Goal: Check status: Check status

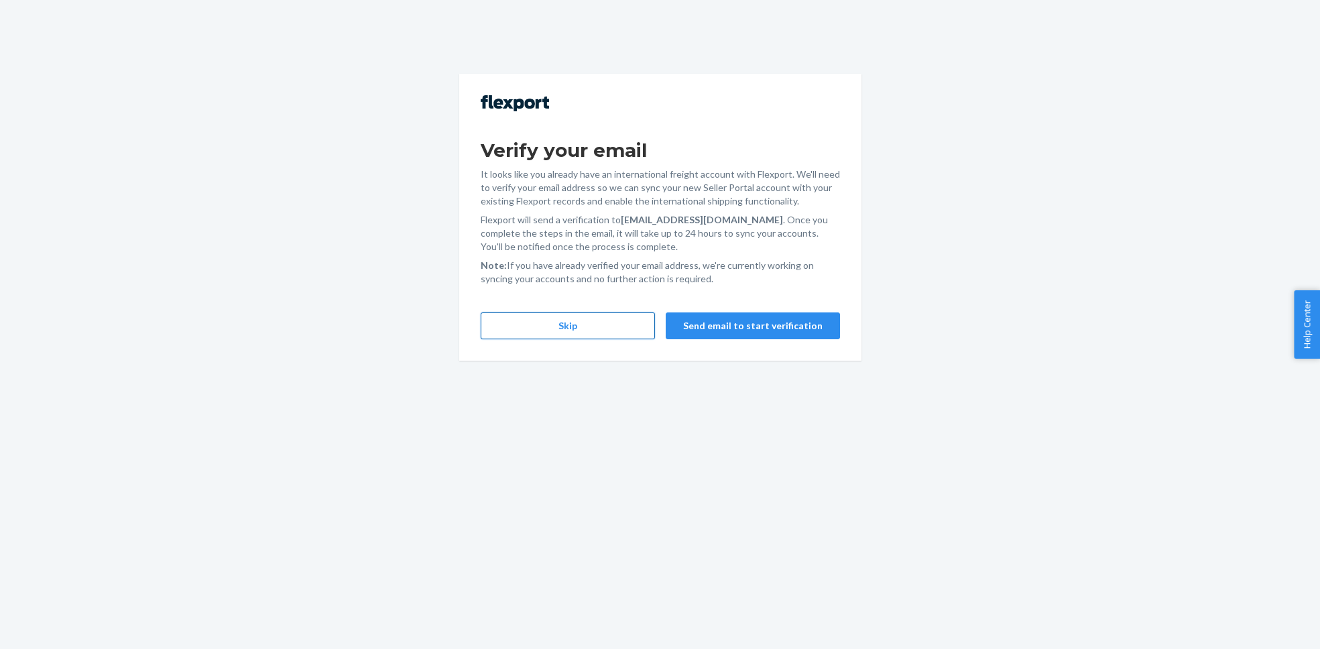
click at [620, 333] on button "Skip" at bounding box center [568, 325] width 174 height 27
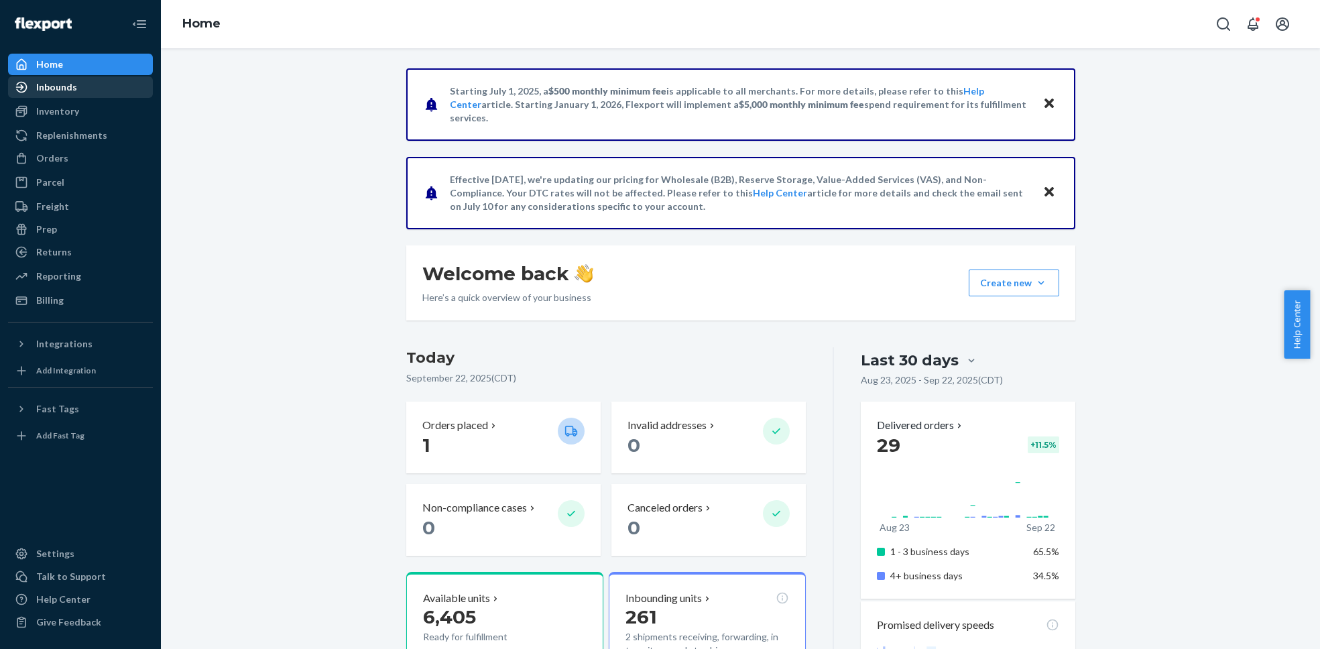
click at [77, 93] on div "Inbounds" at bounding box center [80, 87] width 142 height 19
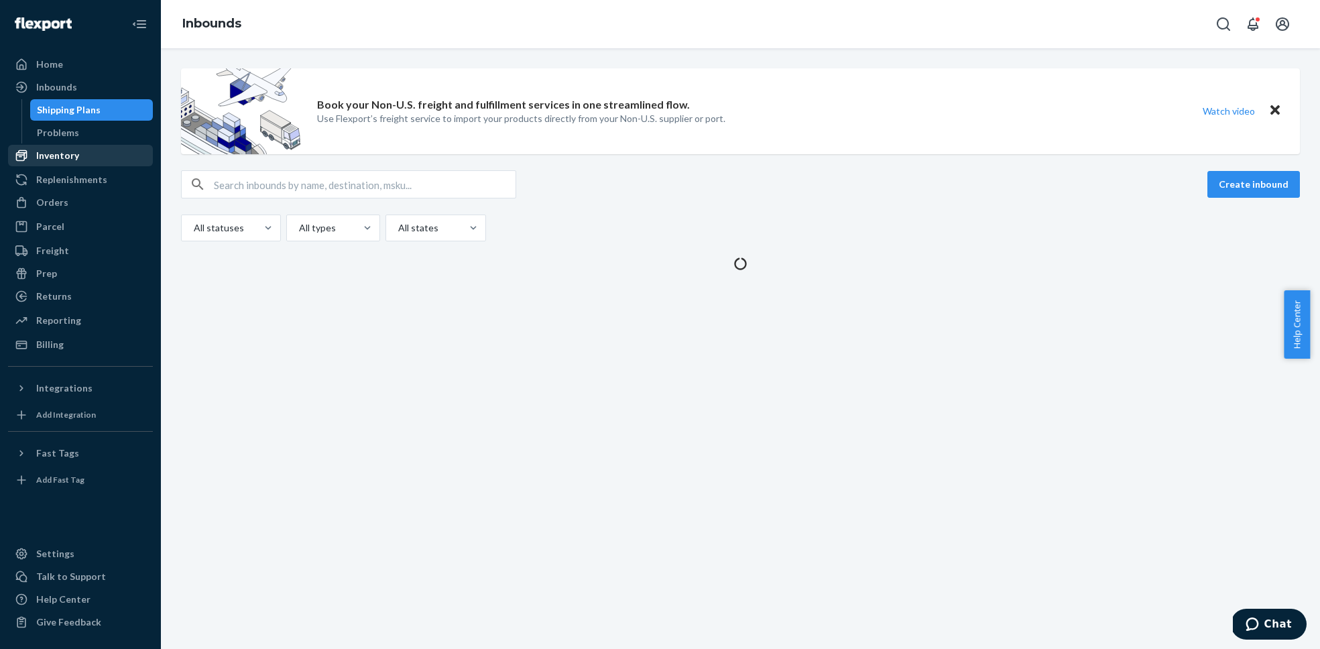
click at [61, 153] on div "Inventory" at bounding box center [57, 155] width 43 height 13
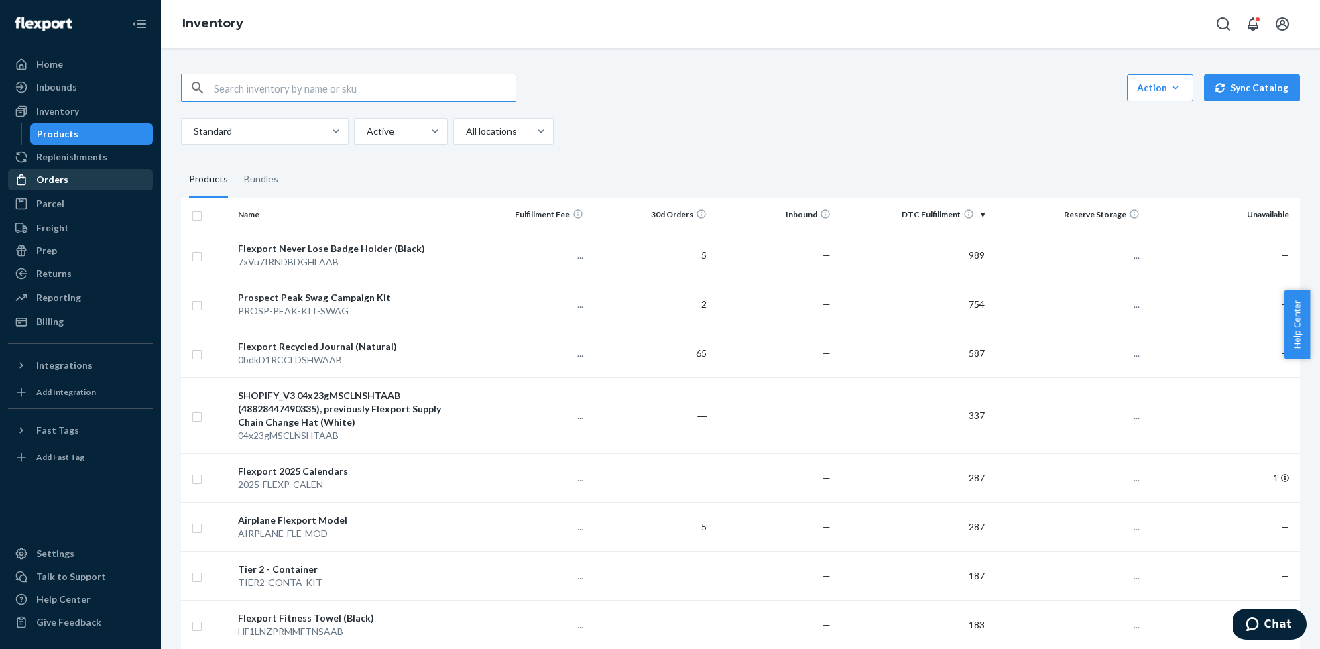
click at [70, 178] on div "Orders" at bounding box center [80, 179] width 142 height 19
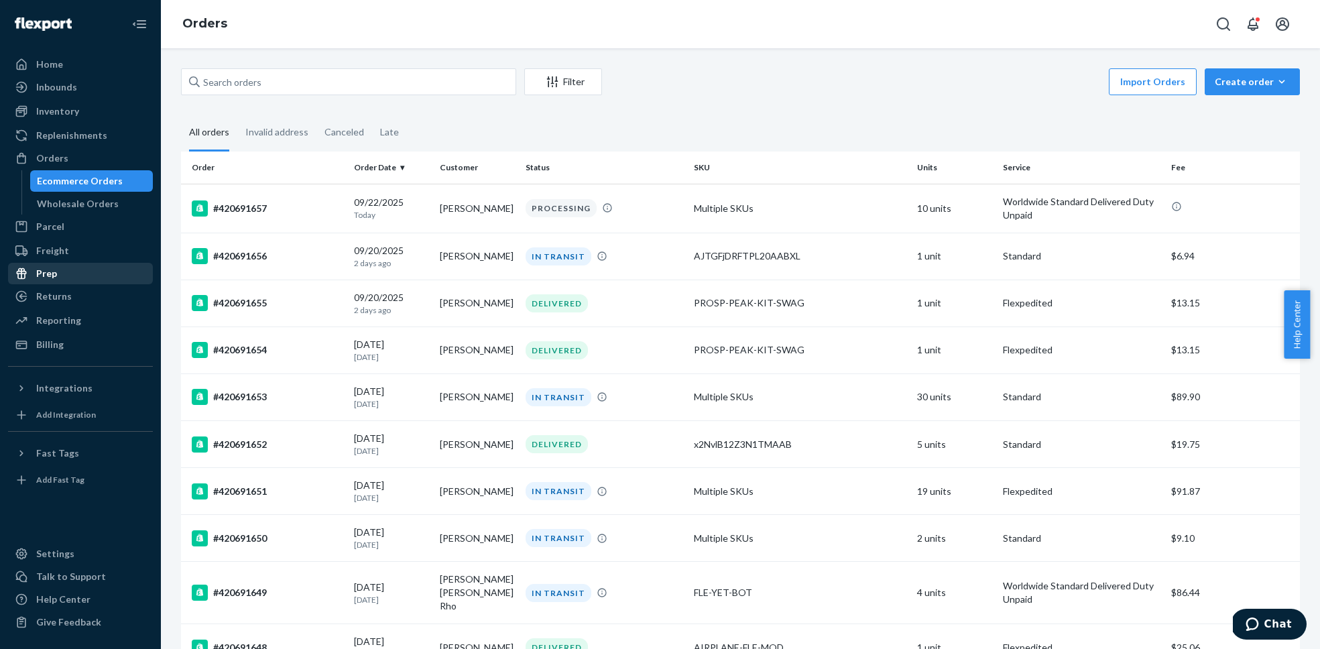
click at [52, 270] on div "Prep" at bounding box center [46, 273] width 21 height 13
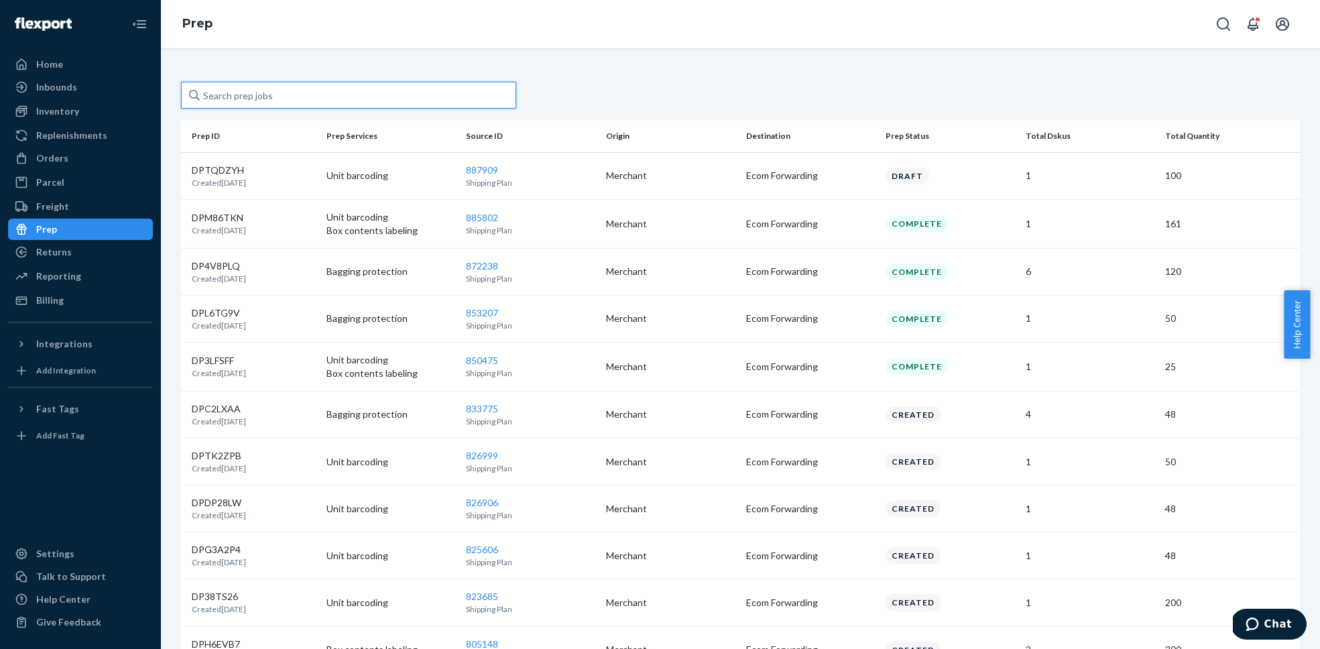
click at [271, 95] on input "text" at bounding box center [348, 95] width 335 height 27
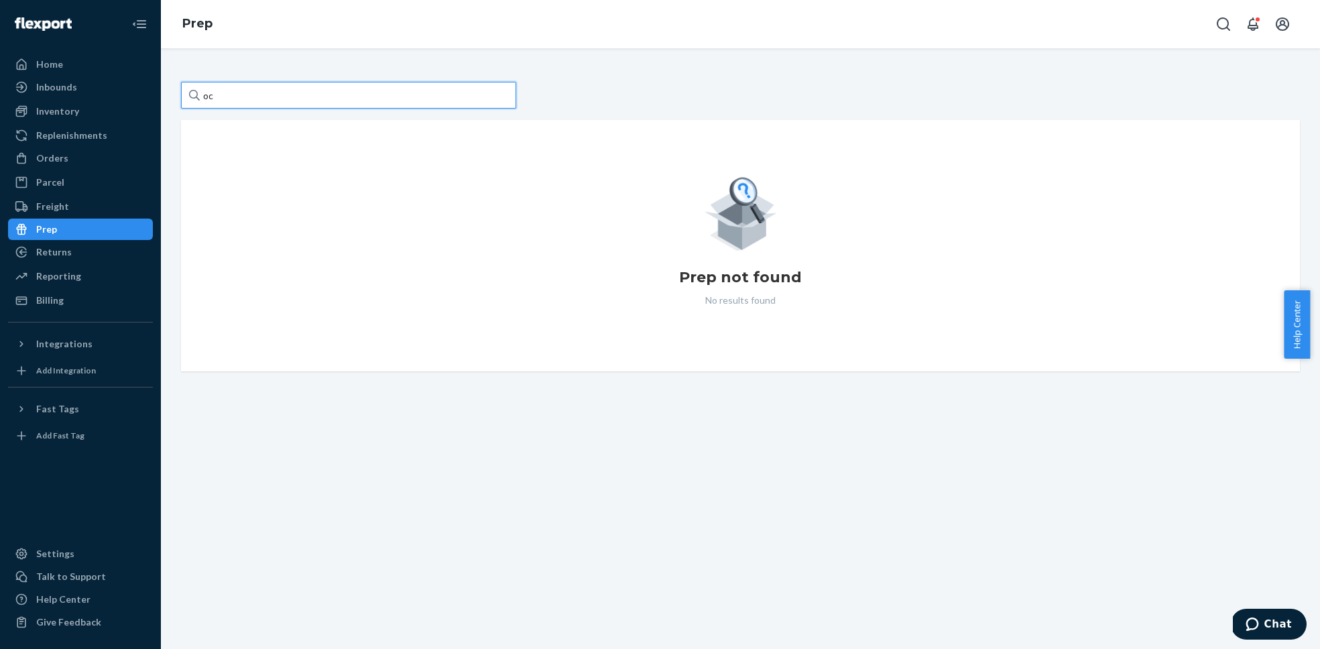
type input "o"
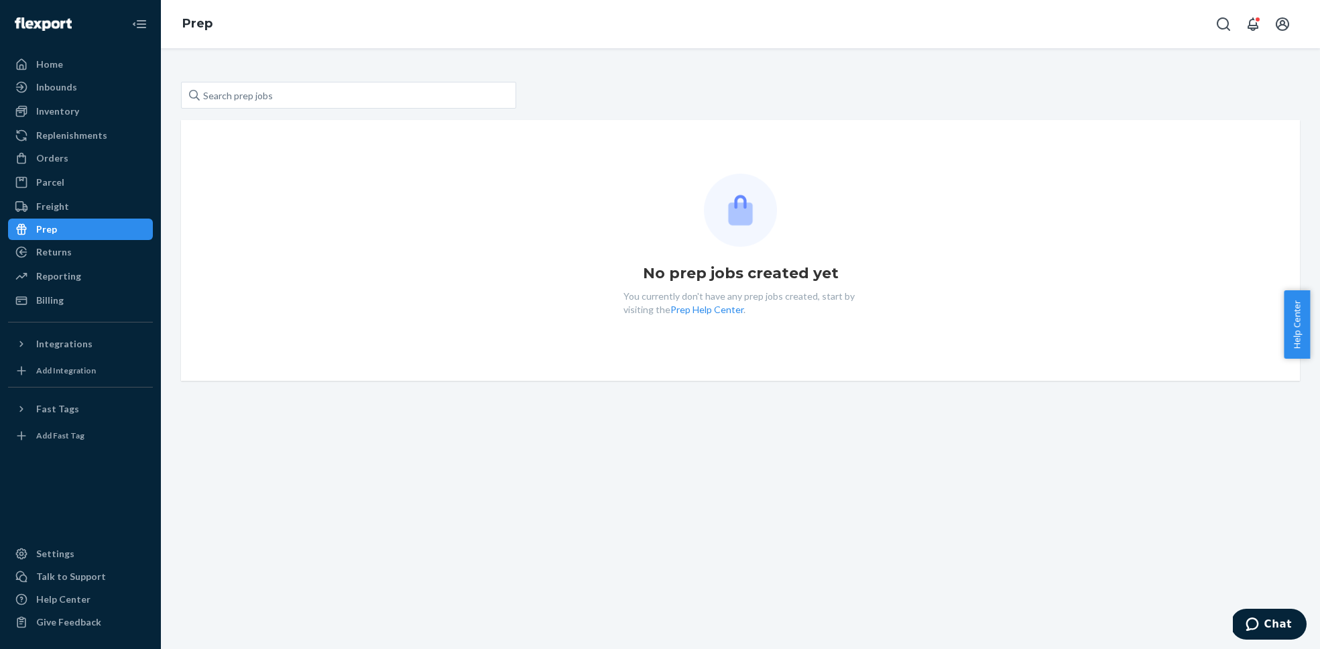
click at [412, 51] on div "No prep jobs created yet You currently don't have any prep jobs created, start …" at bounding box center [740, 348] width 1159 height 601
click at [194, 25] on link "Prep" at bounding box center [197, 23] width 30 height 15
click at [38, 200] on div "Freight" at bounding box center [52, 206] width 33 height 13
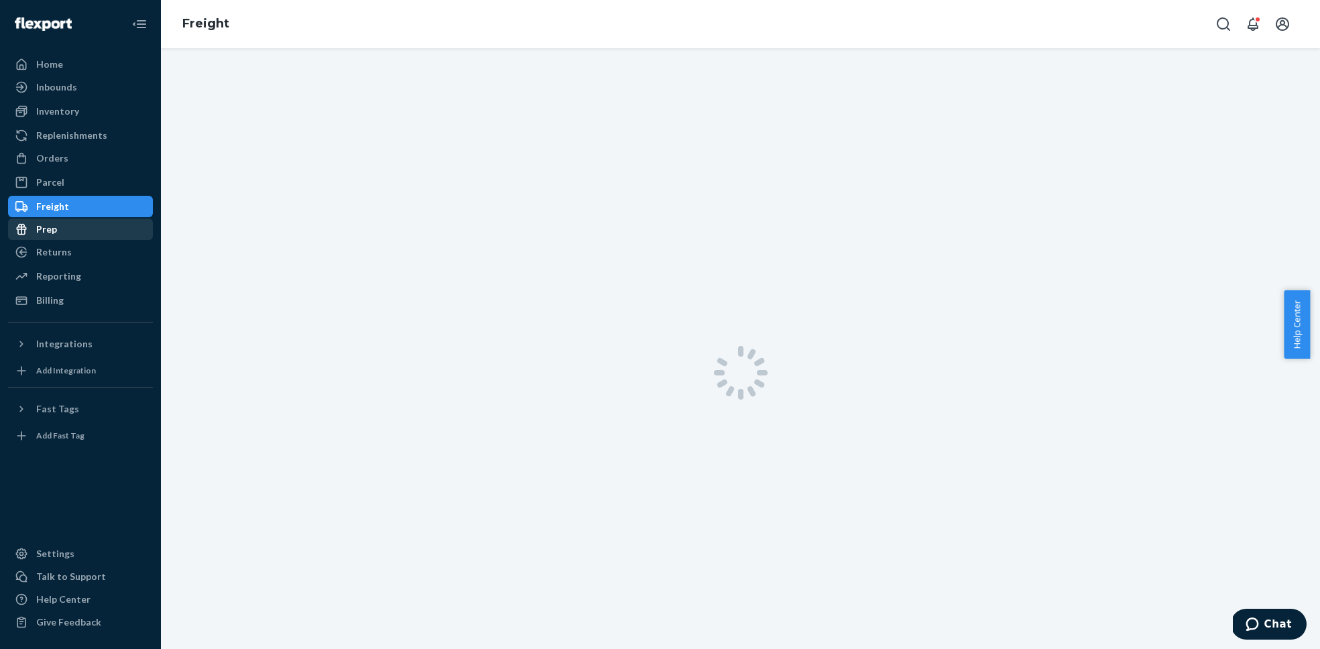
click at [49, 221] on div "Prep" at bounding box center [80, 229] width 142 height 19
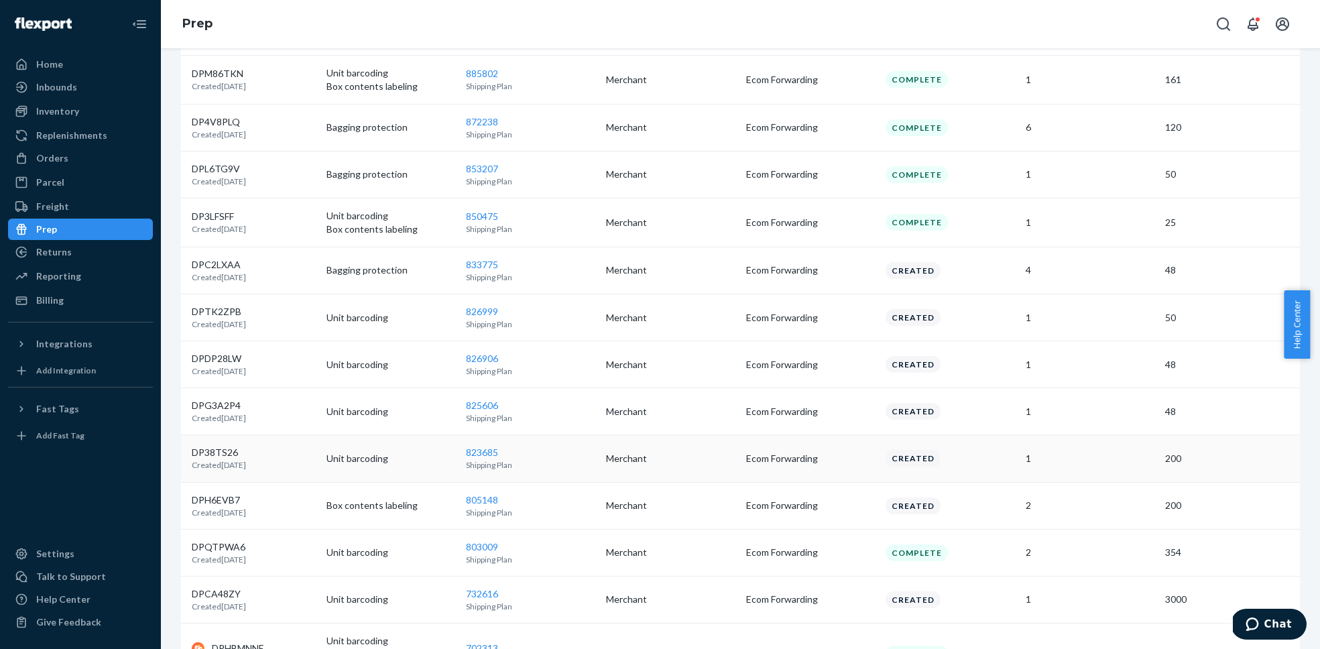
scroll to position [163, 0]
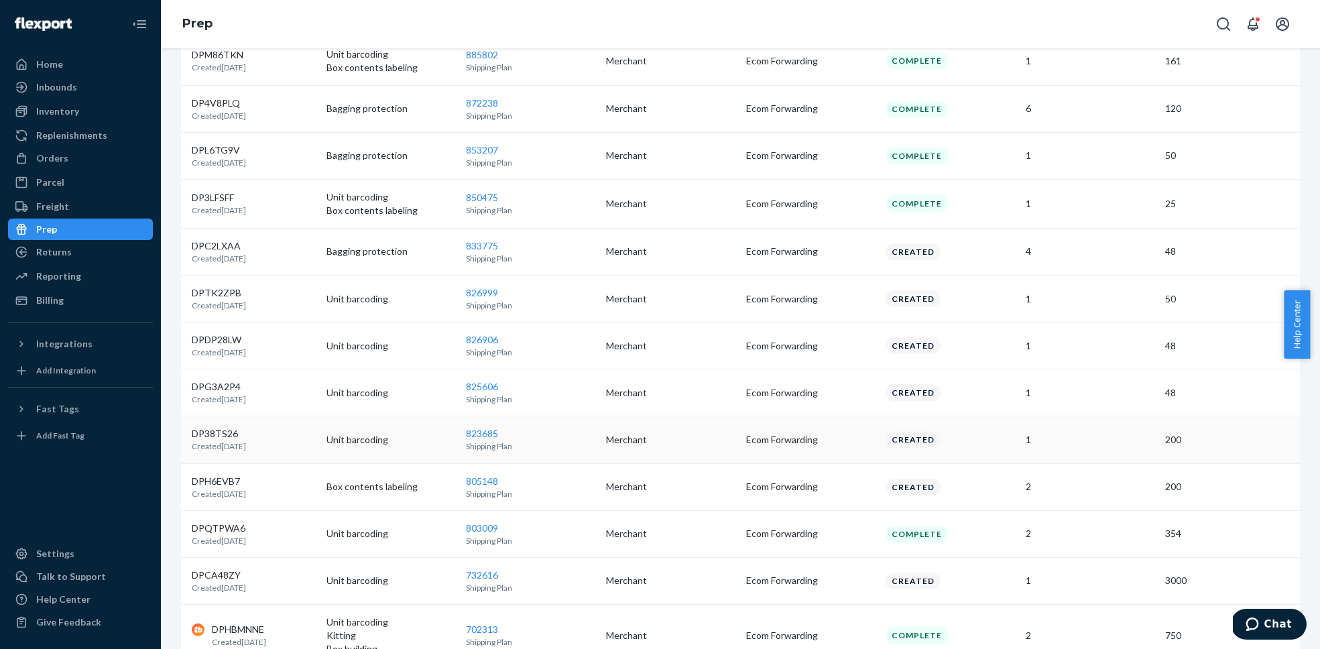
click at [224, 434] on p "DP38TS26" at bounding box center [219, 433] width 54 height 13
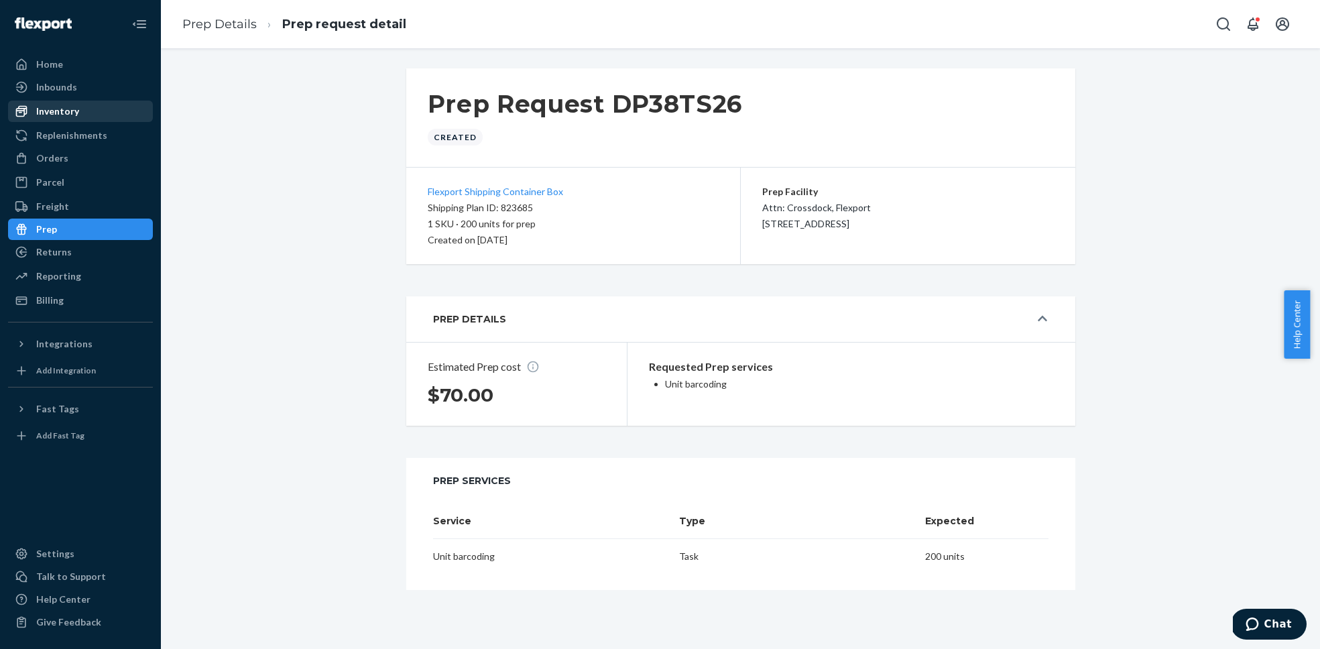
click at [62, 119] on div "Inventory" at bounding box center [80, 111] width 142 height 19
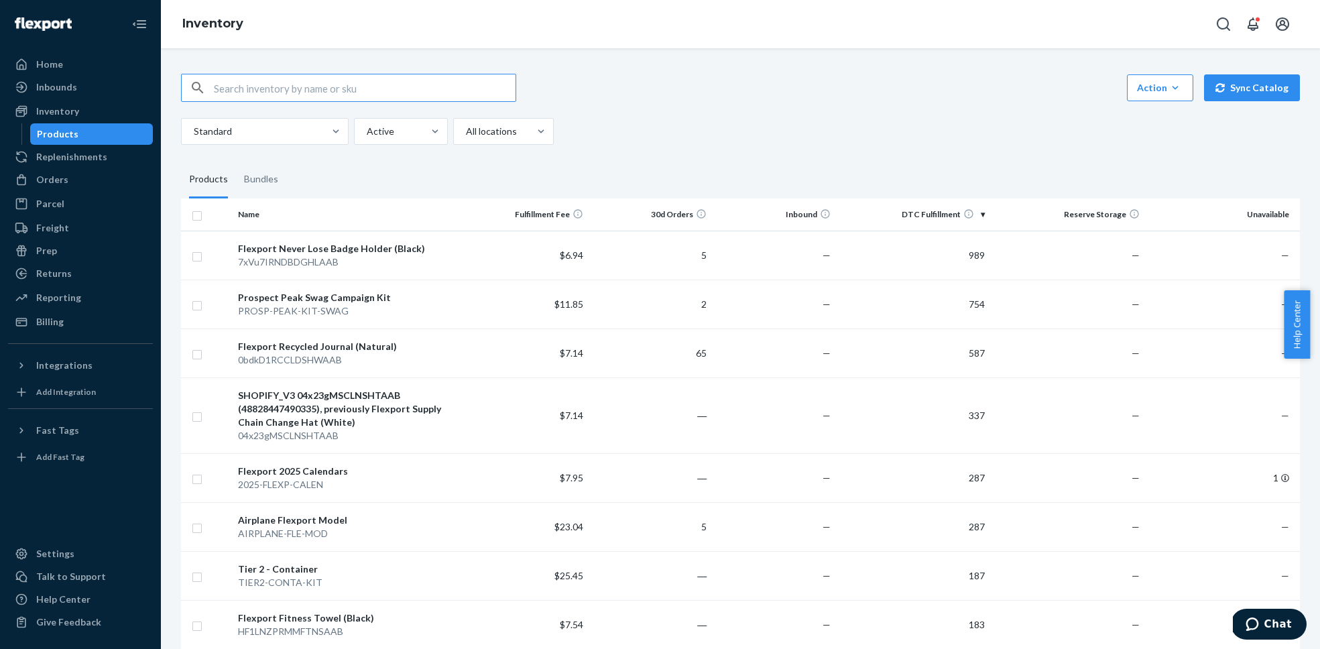
click at [308, 87] on input "text" at bounding box center [365, 87] width 302 height 27
click at [255, 92] on input "ocean" at bounding box center [365, 87] width 302 height 27
type input "tier 1"
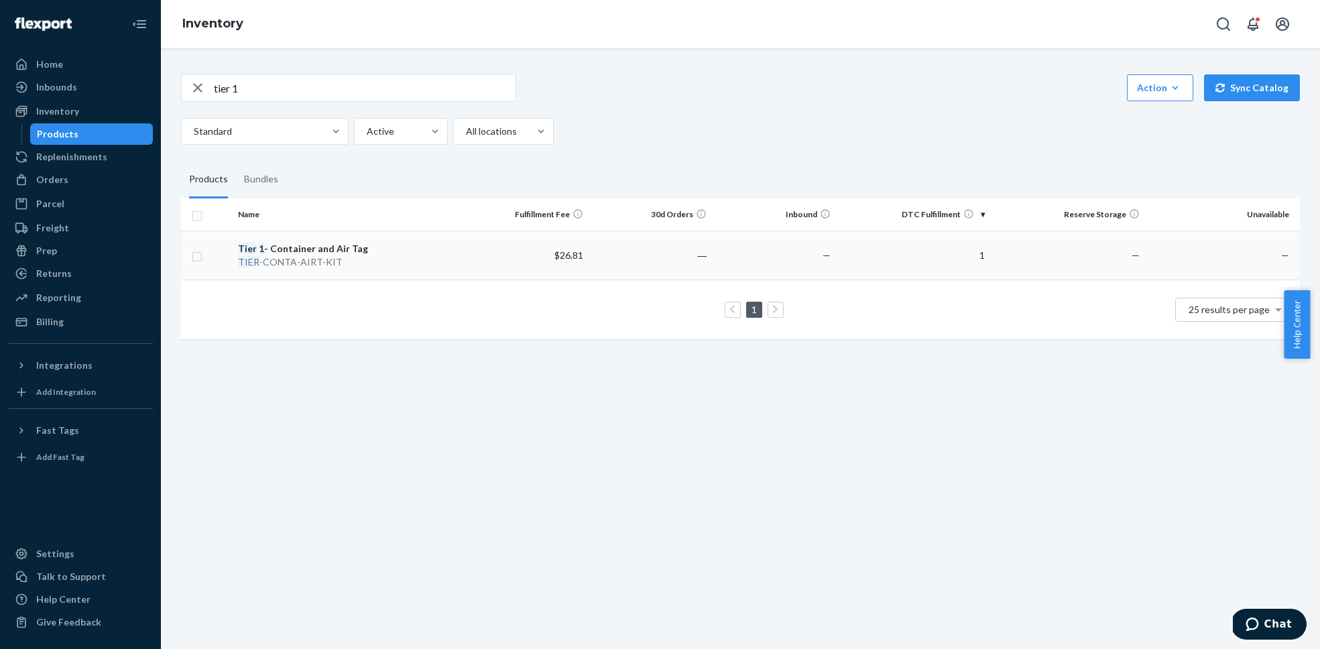
click at [314, 252] on div "Tier 1 - Container and Air Tag" at bounding box center [348, 248] width 221 height 13
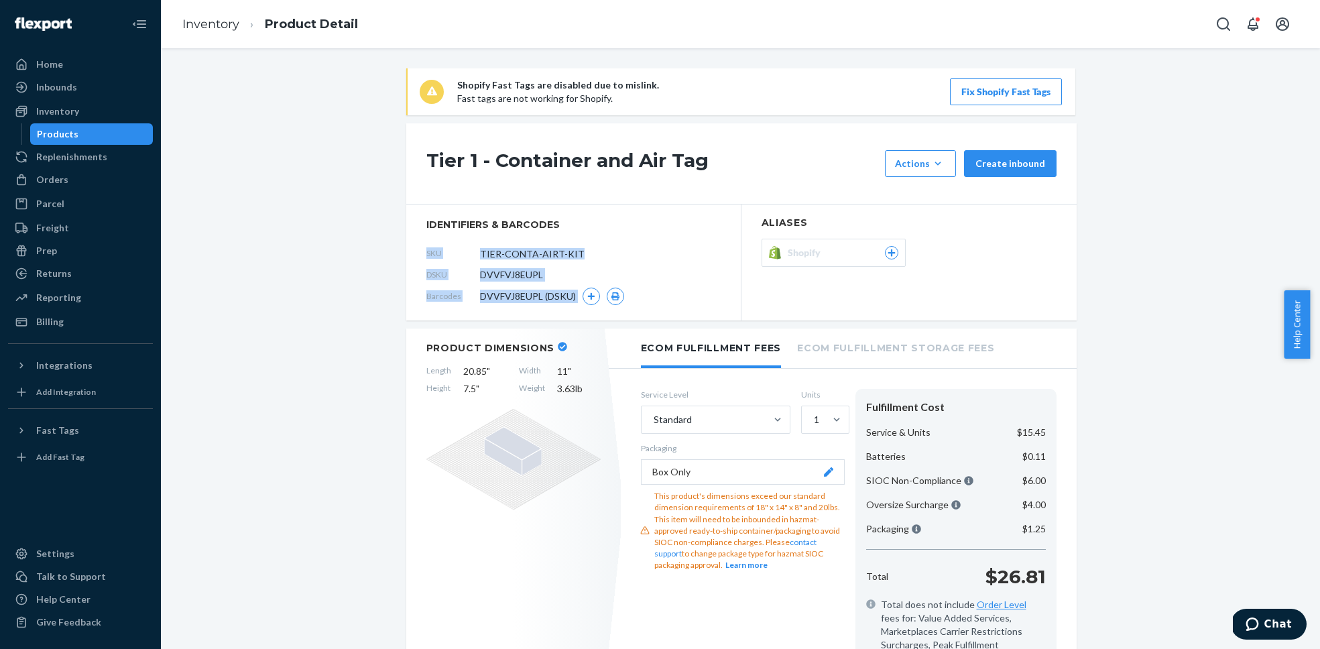
drag, startPoint x: 419, startPoint y: 253, endPoint x: 598, endPoint y: 304, distance: 186.1
click at [598, 304] on section "identifiers & barcodes SKU TIER-CONTA-AIRT-KIT DSKU DVVFVJ8EUPL Barcodes DVVFVJ…" at bounding box center [573, 263] width 335 height 116
drag, startPoint x: 418, startPoint y: 254, endPoint x: 593, endPoint y: 306, distance: 182.5
click at [593, 306] on section "identifiers & barcodes SKU TIER-CONTA-AIRT-KIT DSKU DVVFVJ8EUPL Barcodes DVVFVJ…" at bounding box center [573, 263] width 335 height 116
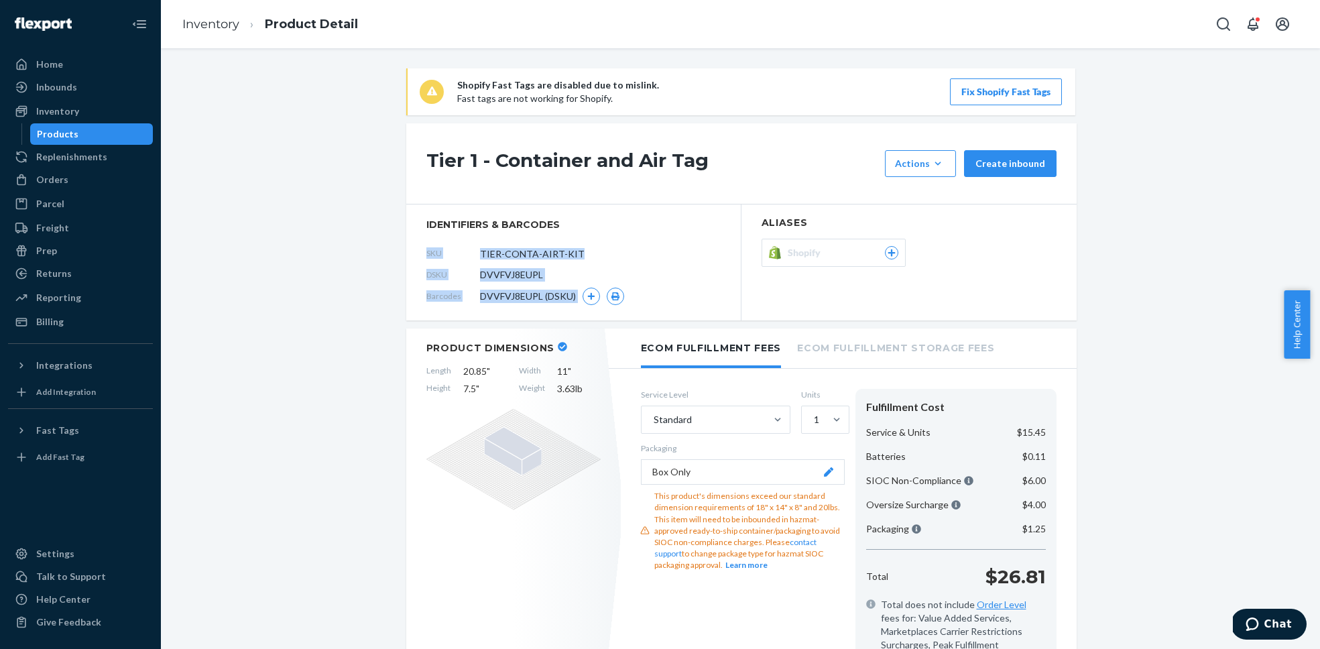
copy section "SKU DSKU DVVFVJ8EUPL Barcodes DVVFVJ8EUPL (DSKU)"
drag, startPoint x: 52, startPoint y: 245, endPoint x: 74, endPoint y: 233, distance: 24.9
click at [52, 245] on div "Prep" at bounding box center [46, 250] width 21 height 13
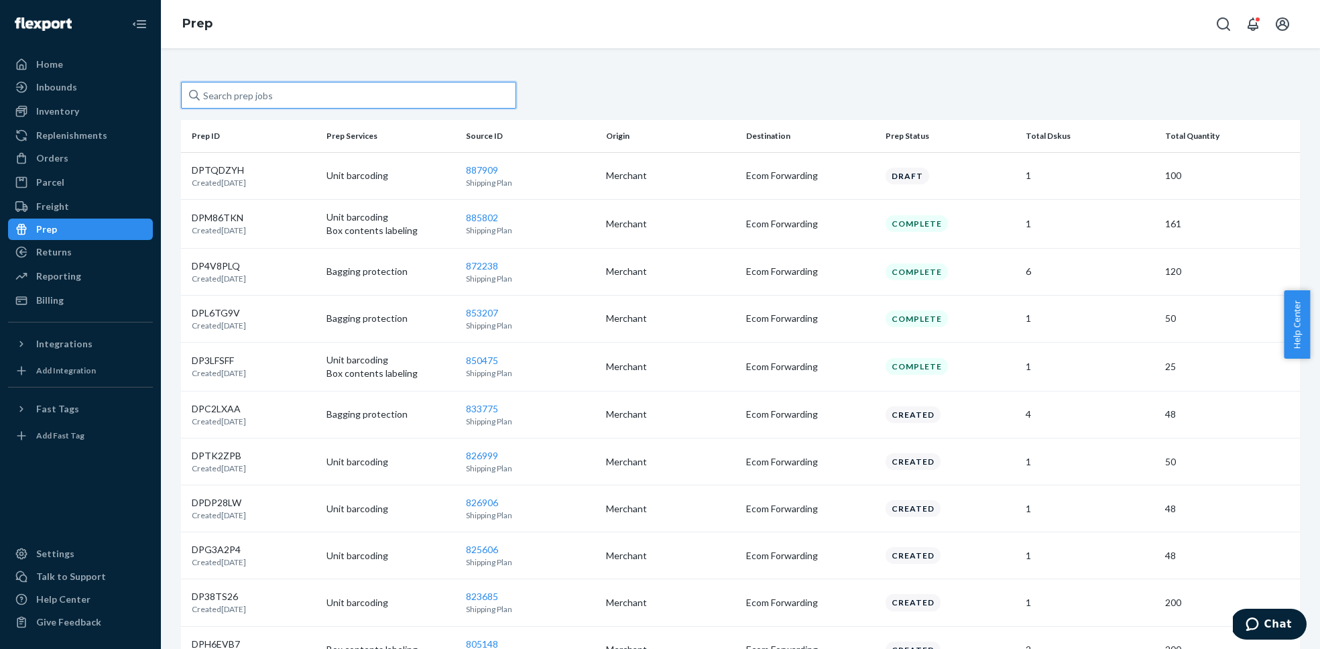
click at [382, 93] on input "text" at bounding box center [348, 95] width 335 height 27
paste input "DVVFVJ8EUPL"
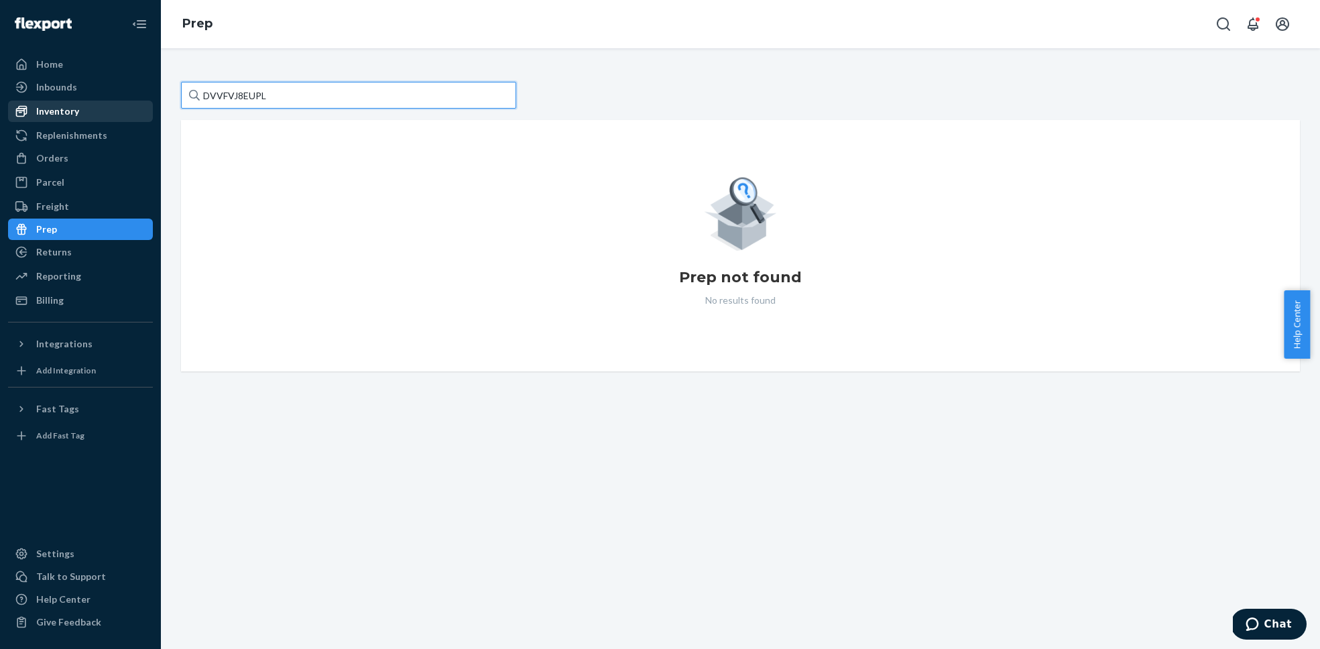
type input "DVVFVJ8EUPL"
click at [75, 113] on div "Inventory" at bounding box center [57, 111] width 43 height 13
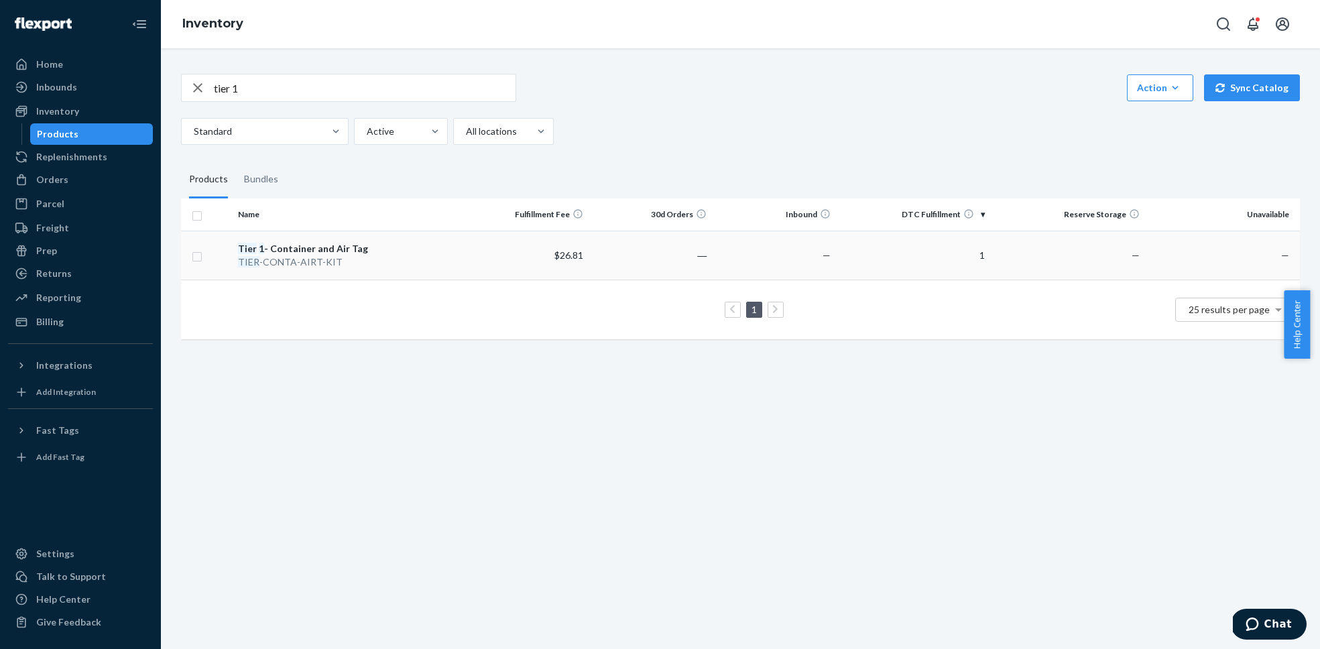
click at [279, 249] on div "Tier 1 - Container and Air Tag" at bounding box center [348, 248] width 221 height 13
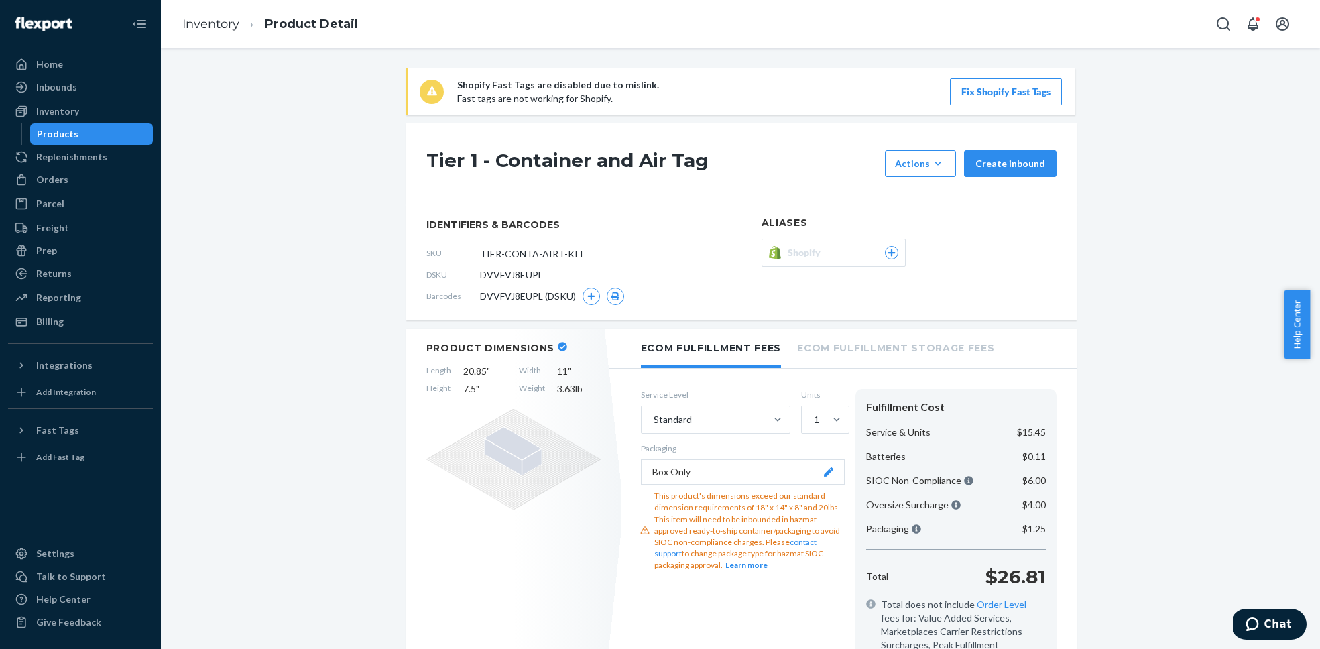
drag, startPoint x: 51, startPoint y: 78, endPoint x: 212, endPoint y: 51, distance: 163.3
click at [51, 78] on div "Inbounds" at bounding box center [80, 87] width 142 height 19
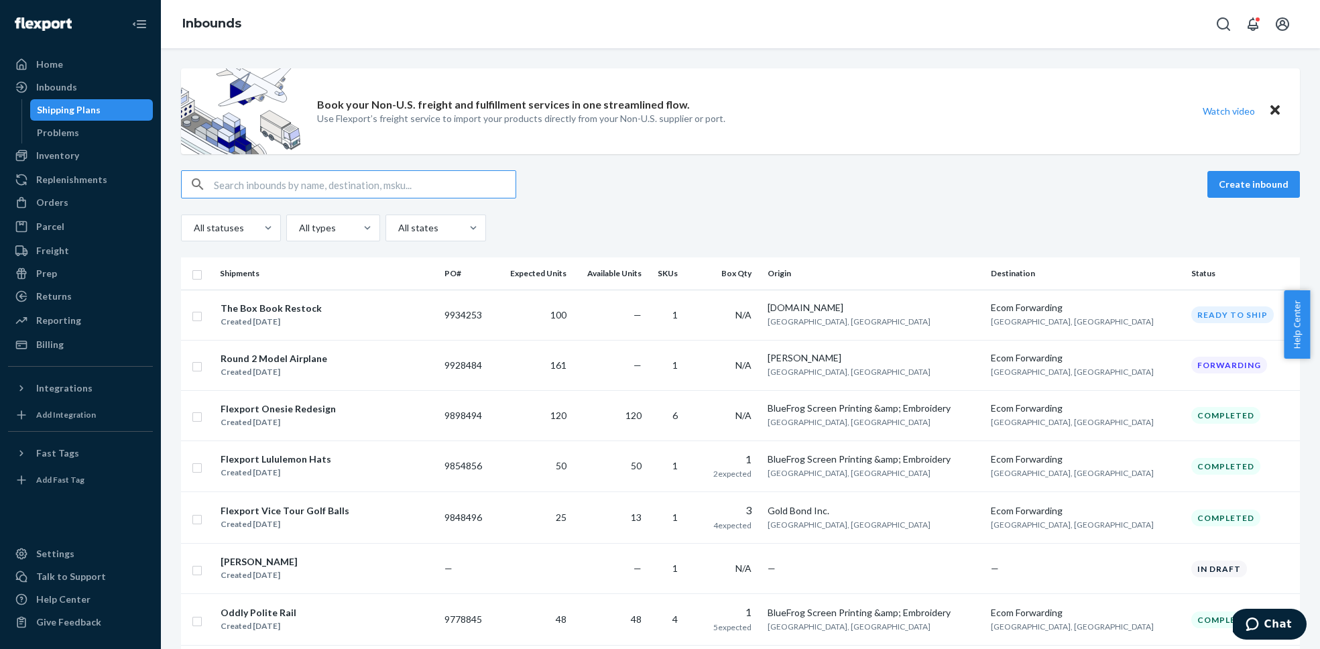
click at [376, 181] on input "text" at bounding box center [365, 184] width 302 height 27
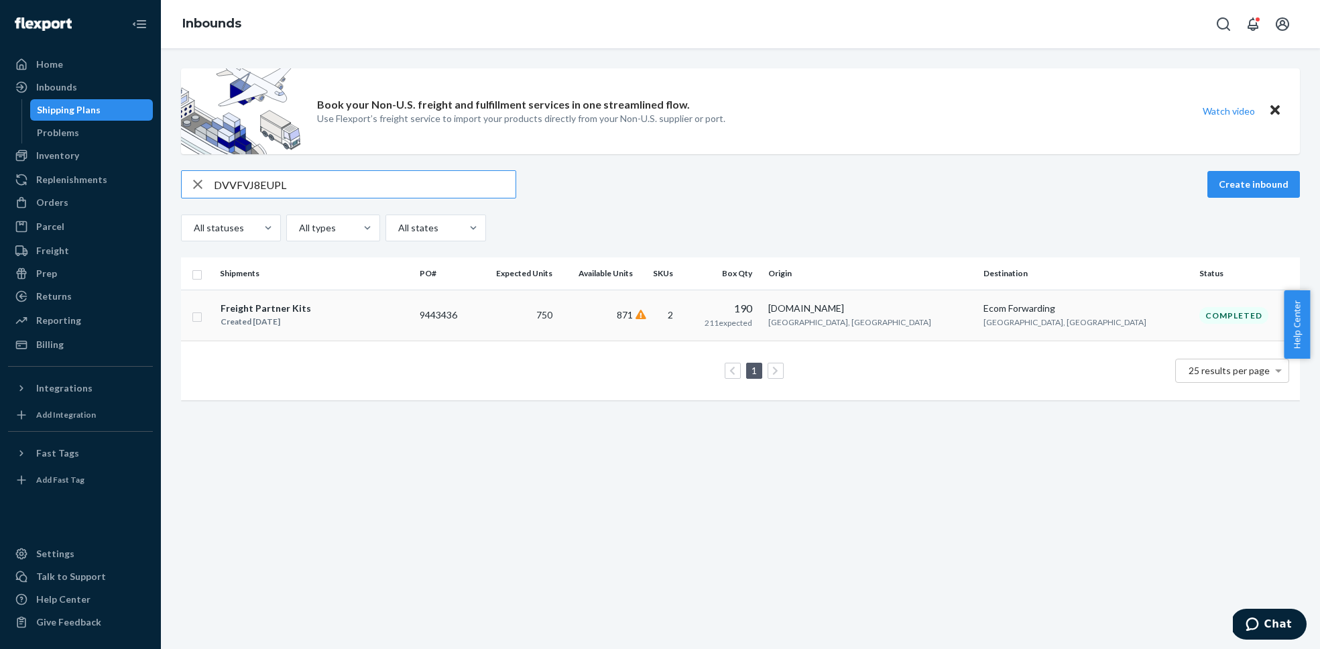
type input "DVVFVJ8EUPL"
click at [284, 311] on div "Freight Partner Kits" at bounding box center [266, 308] width 91 height 13
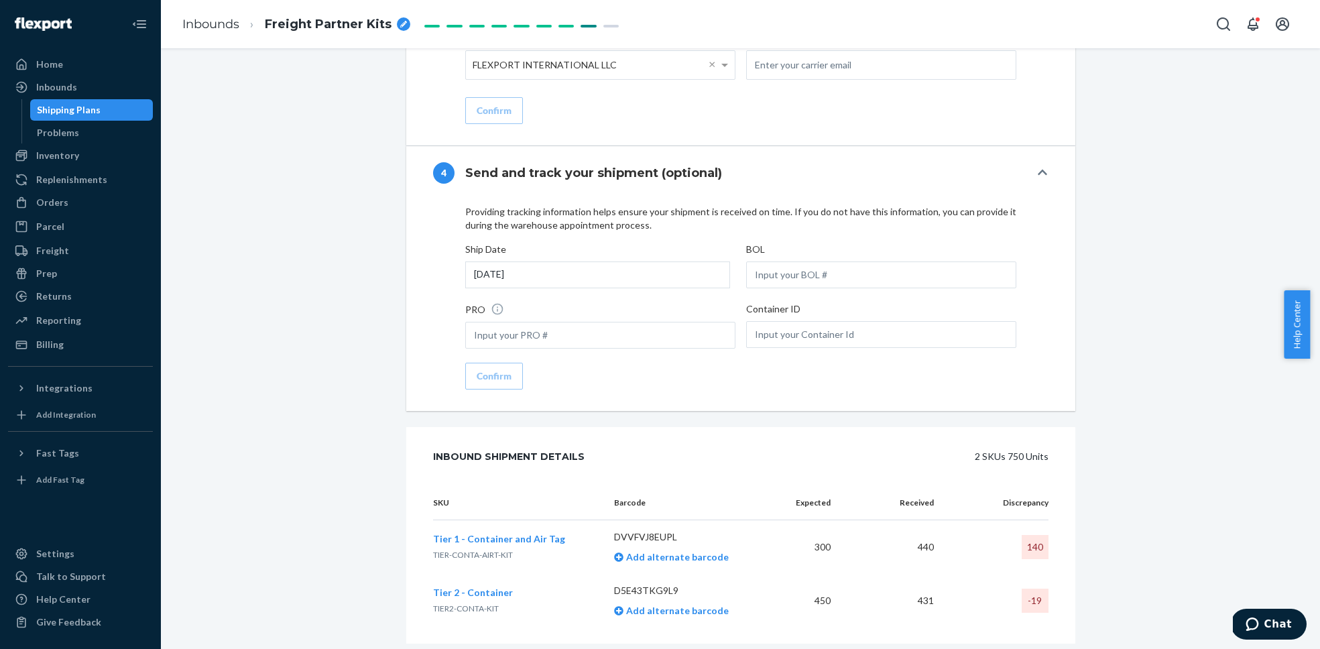
scroll to position [1737, 0]
